Goal: Transaction & Acquisition: Purchase product/service

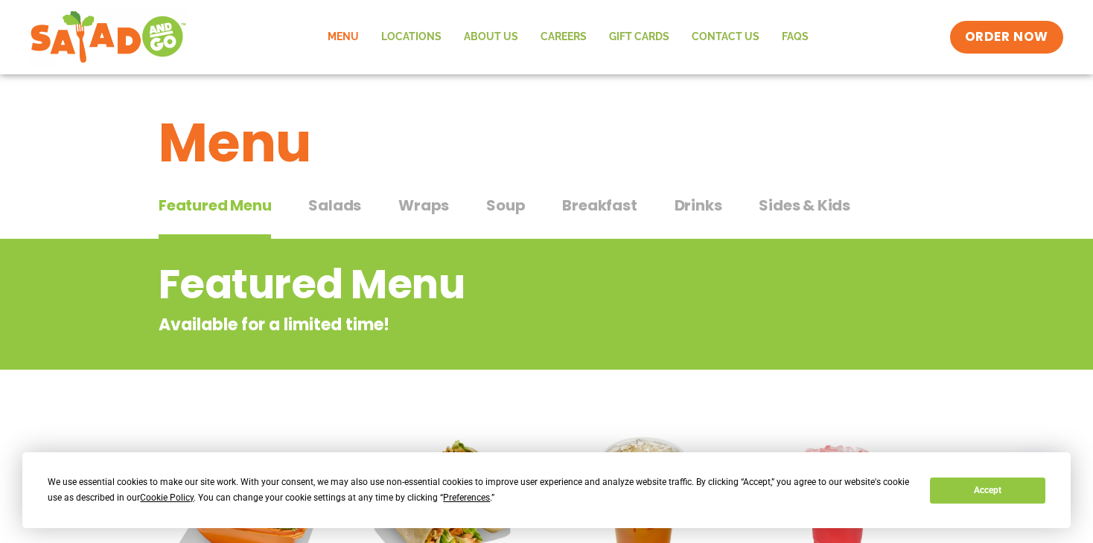
click at [429, 200] on span "Wraps" at bounding box center [423, 205] width 51 height 22
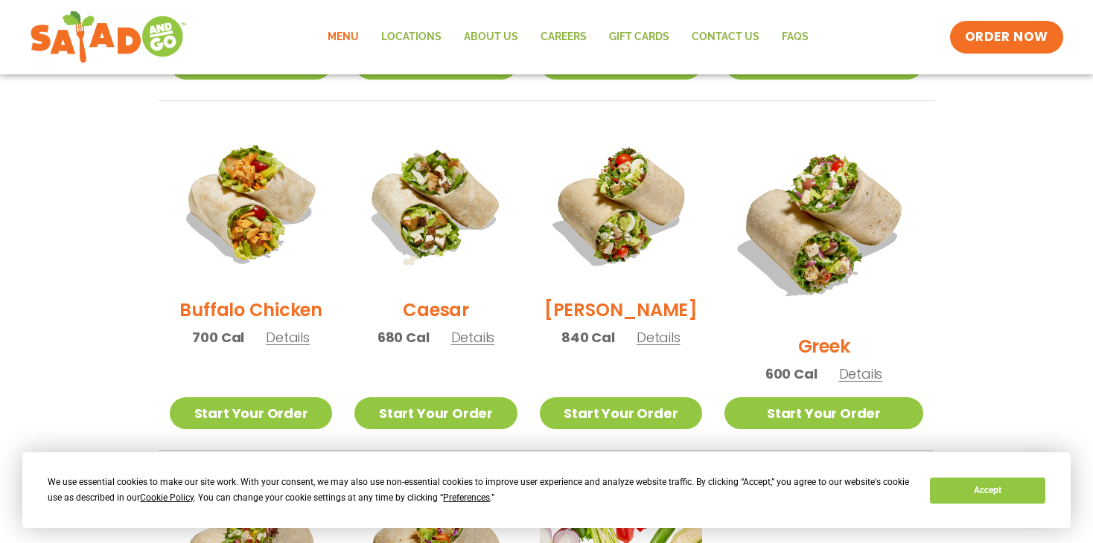
scroll to position [670, 0]
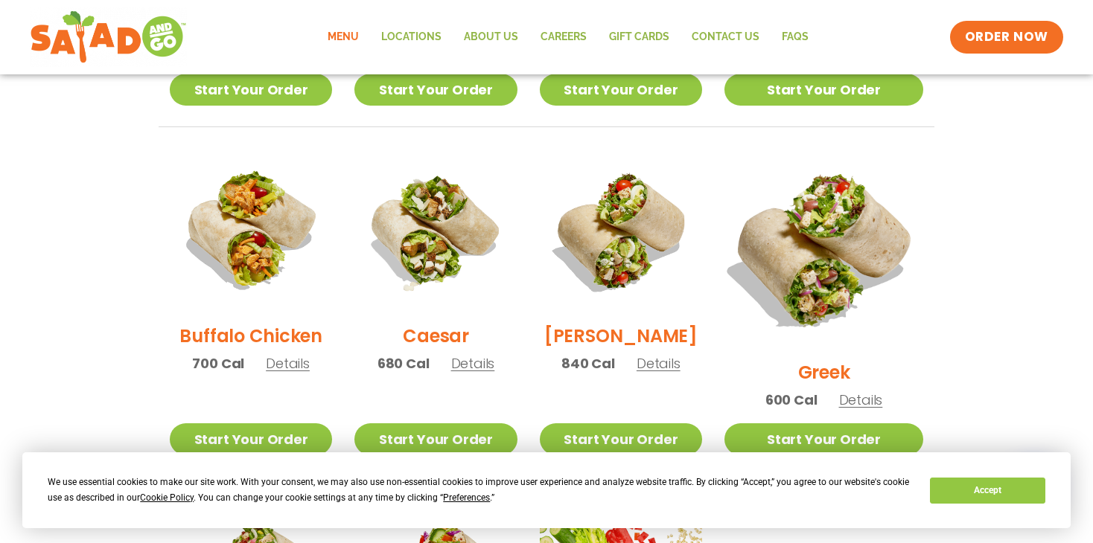
click at [849, 260] on img at bounding box center [823, 248] width 233 height 233
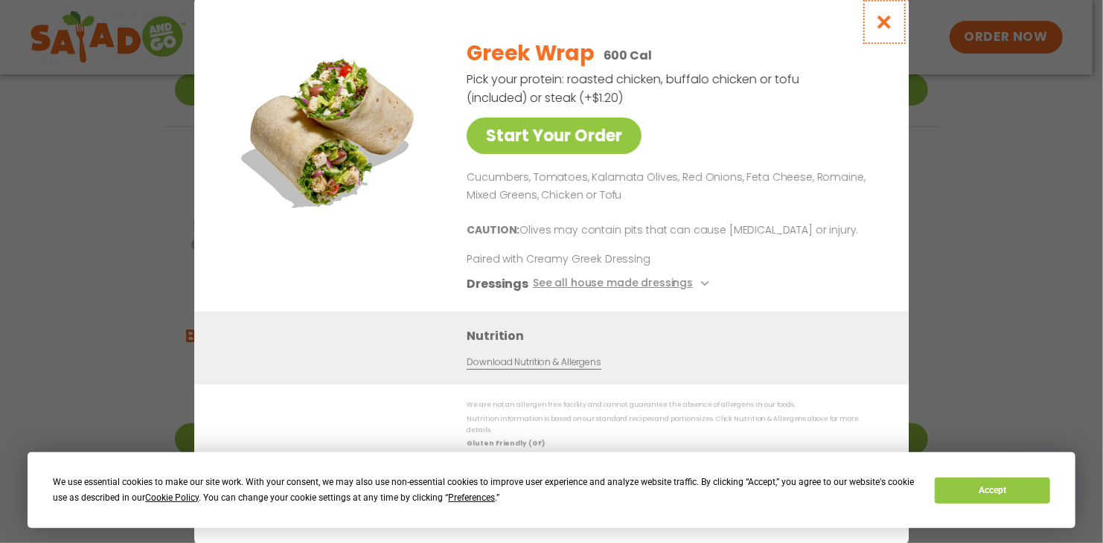
click at [882, 23] on icon "Close modal" at bounding box center [884, 22] width 19 height 16
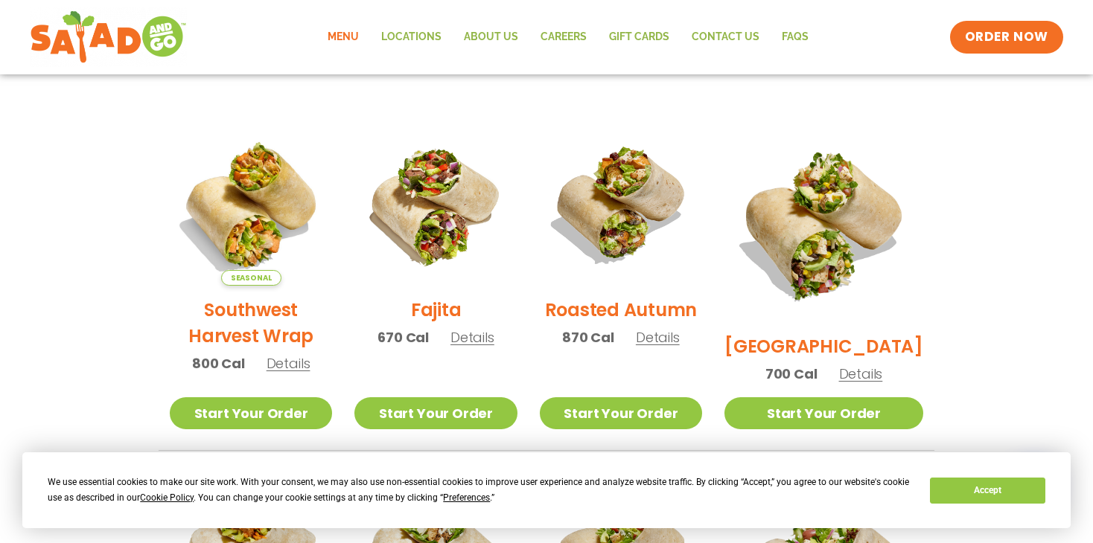
scroll to position [372, 0]
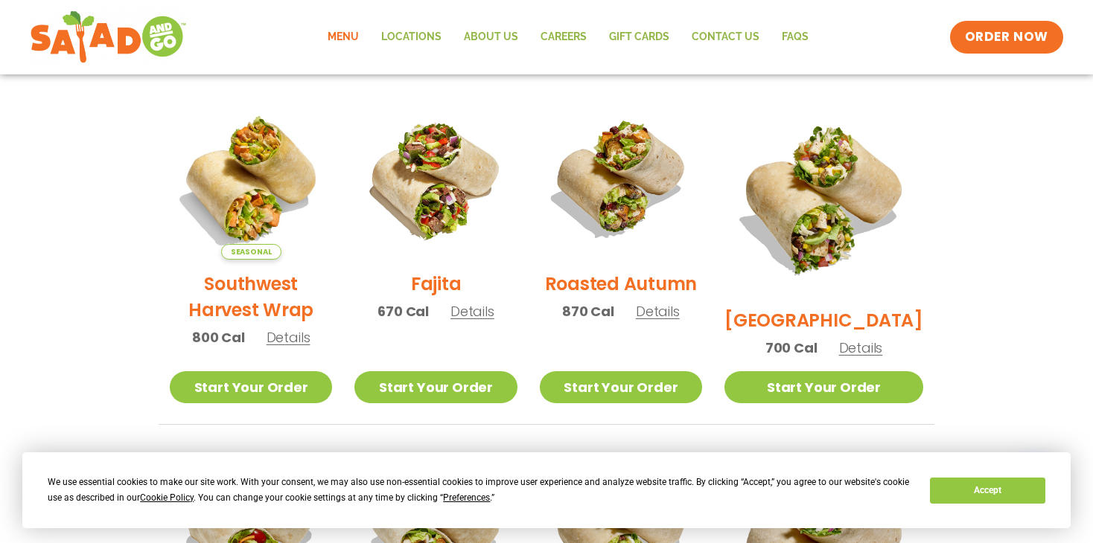
click at [841, 307] on h2 "[GEOGRAPHIC_DATA]" at bounding box center [823, 320] width 199 height 26
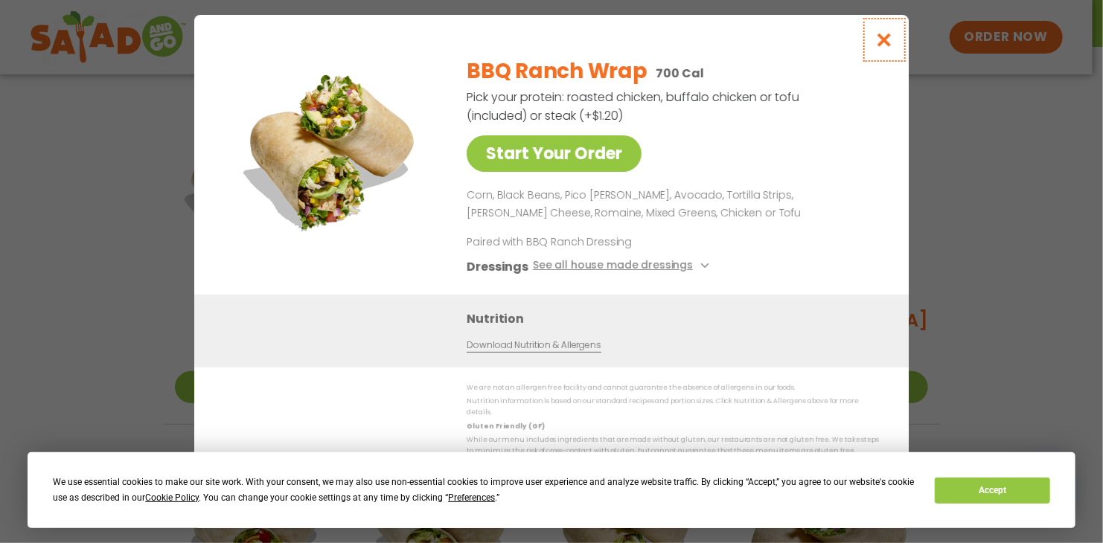
click at [887, 41] on icon "Close modal" at bounding box center [884, 40] width 19 height 16
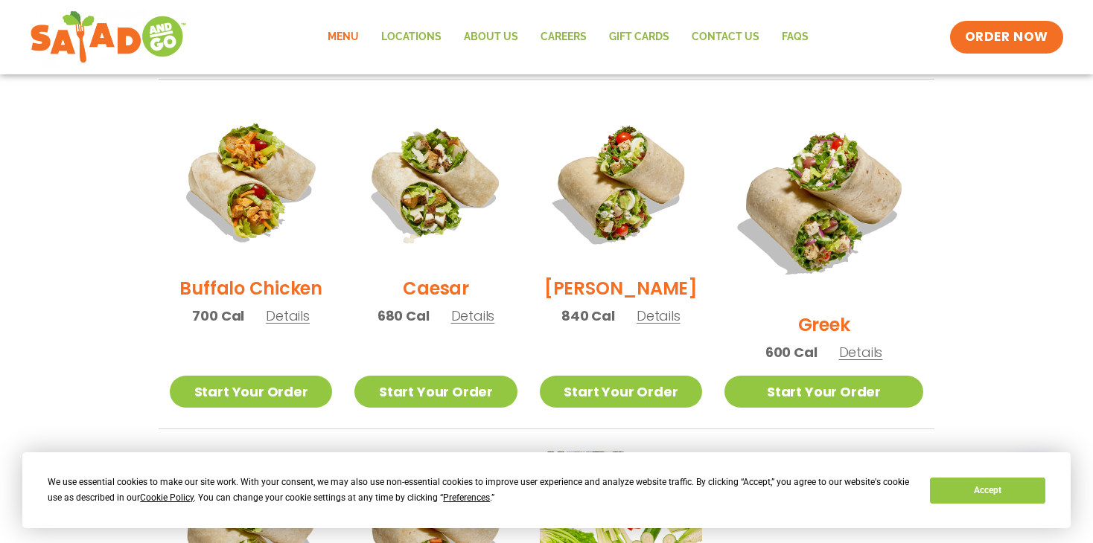
scroll to position [744, 0]
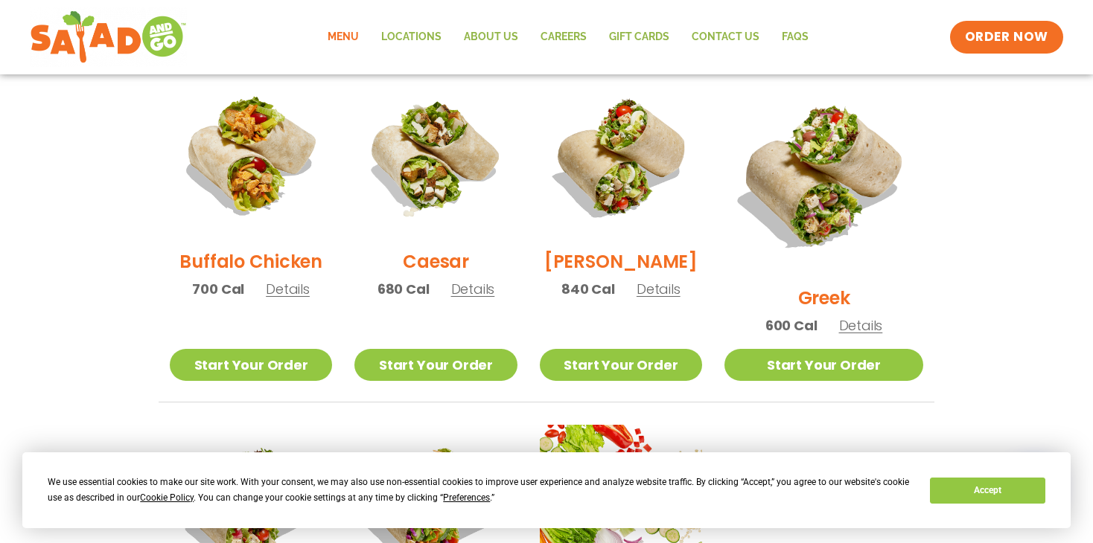
click at [828, 285] on h2 "Greek" at bounding box center [824, 298] width 52 height 26
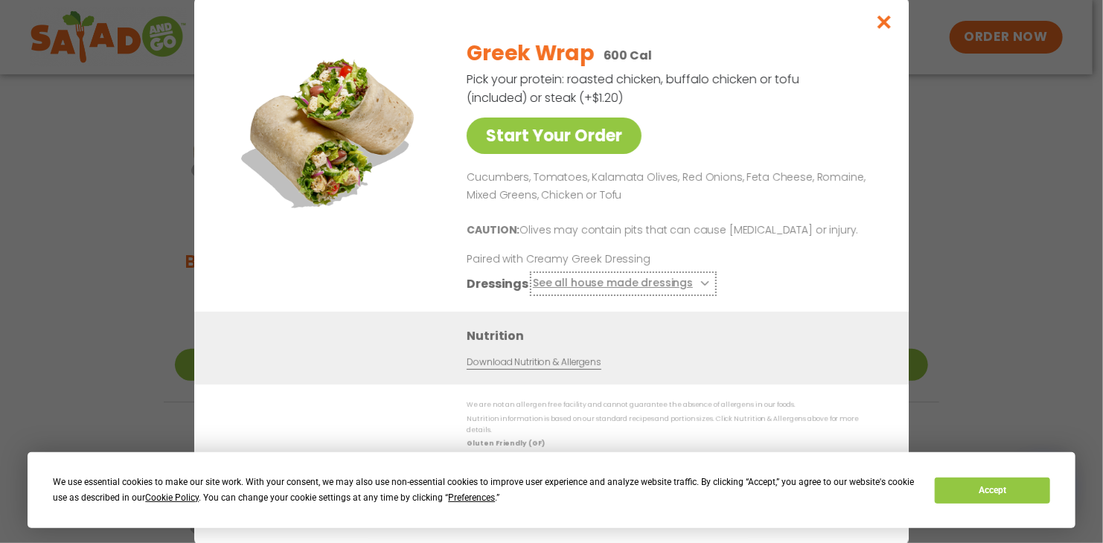
click at [639, 290] on button "See all house made dressings" at bounding box center [623, 284] width 181 height 19
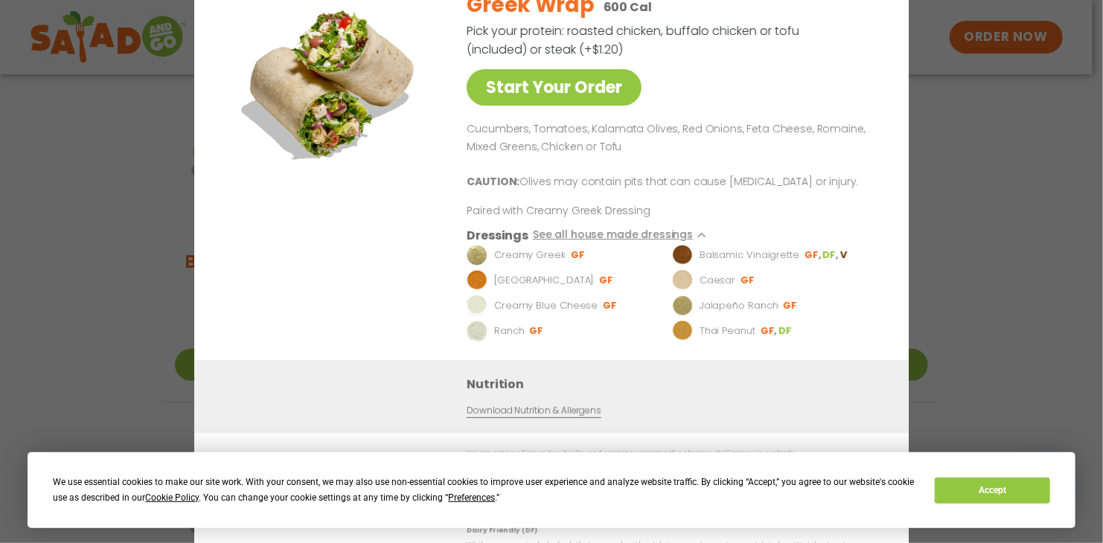
click at [987, 208] on div "Start Your Order Greek Wrap 600 Cal Pick your protein: roasted chicken, buffalo…" at bounding box center [551, 271] width 1103 height 543
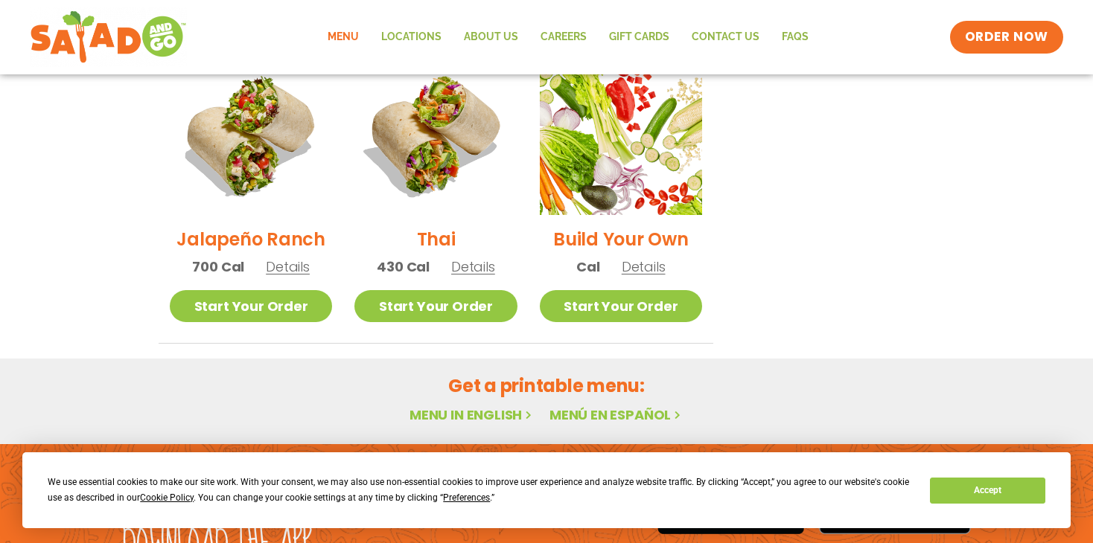
scroll to position [1117, 0]
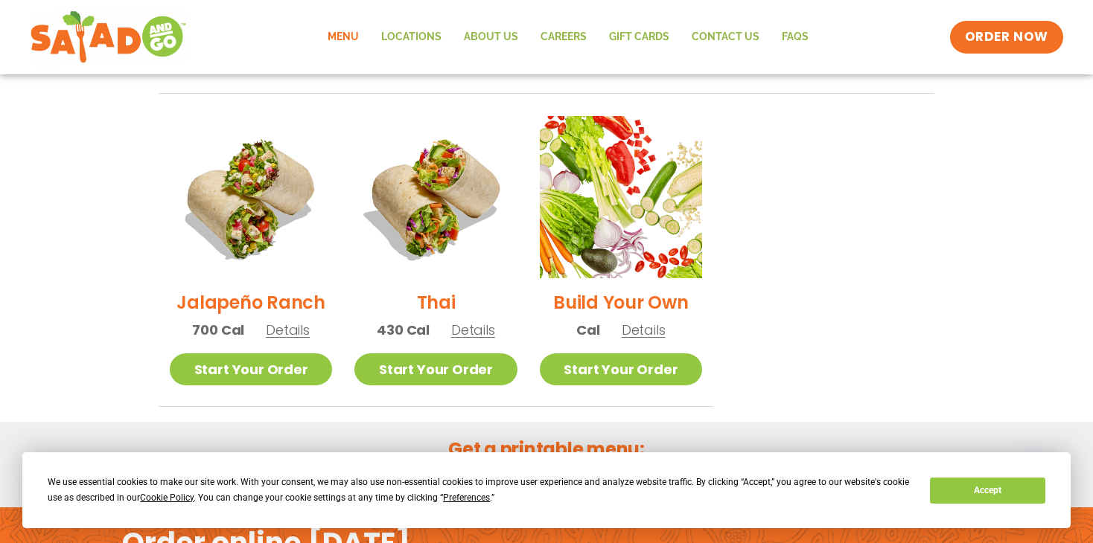
scroll to position [857, 0]
